Goal: Task Accomplishment & Management: Complete application form

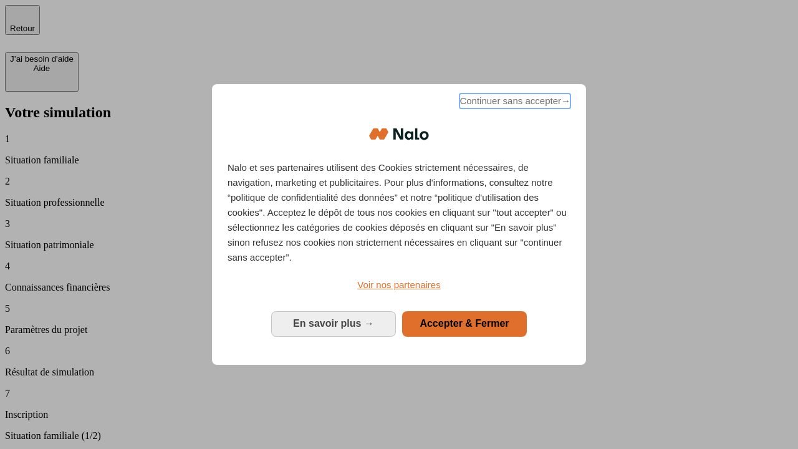
click at [514, 103] on span "Continuer sans accepter →" at bounding box center [514, 101] width 111 height 15
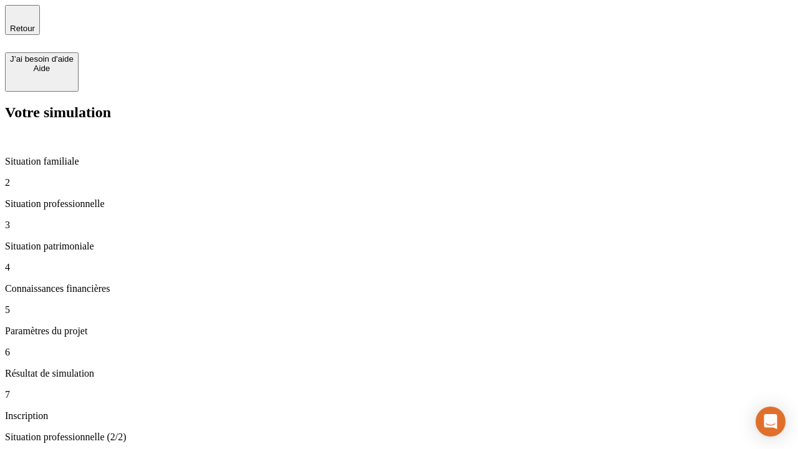
type input "30 000"
type input "1 000"
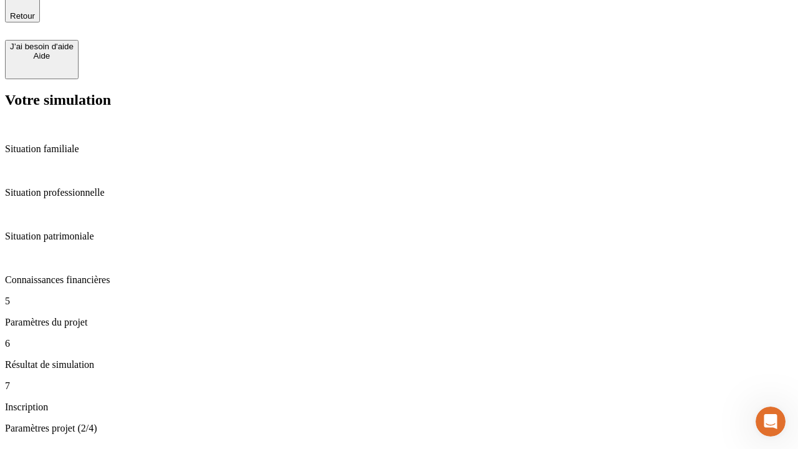
type input "40"
type input "200 000"
type input "640"
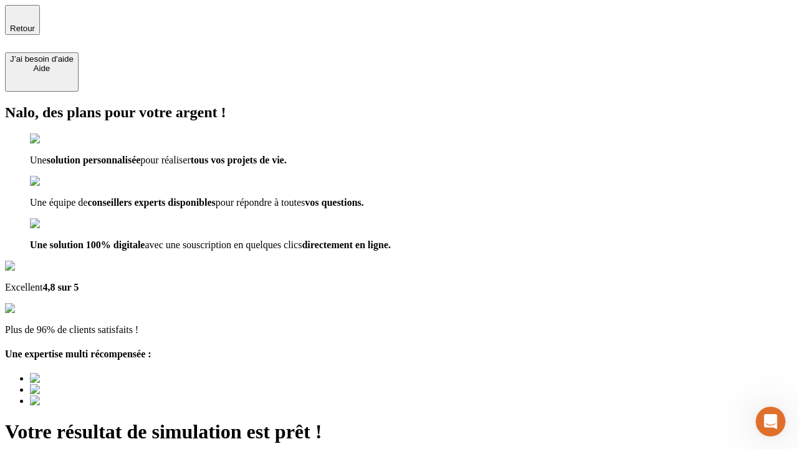
type input "[EMAIL_ADDRESS][DOMAIN_NAME]"
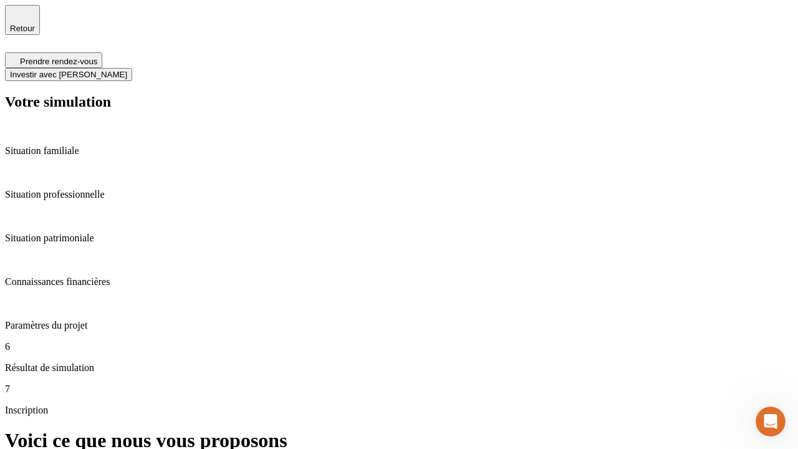
click at [127, 70] on span "Investir avec [PERSON_NAME]" at bounding box center [68, 74] width 117 height 9
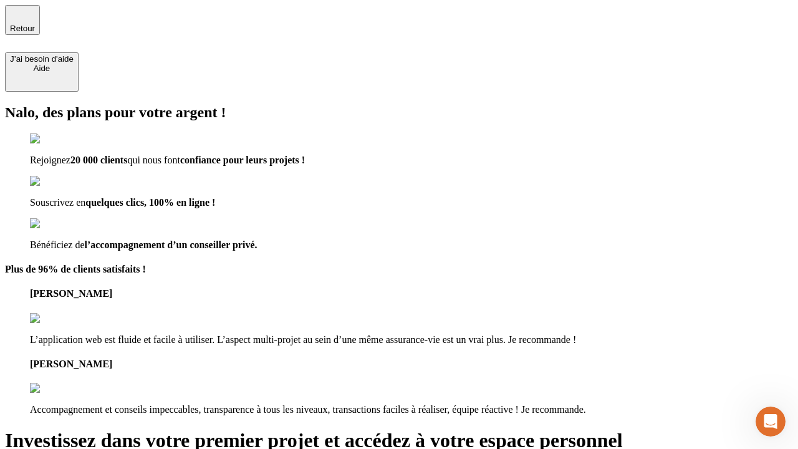
type input "[EMAIL_ADDRESS][DOMAIN_NAME]"
